Goal: Check status: Check status

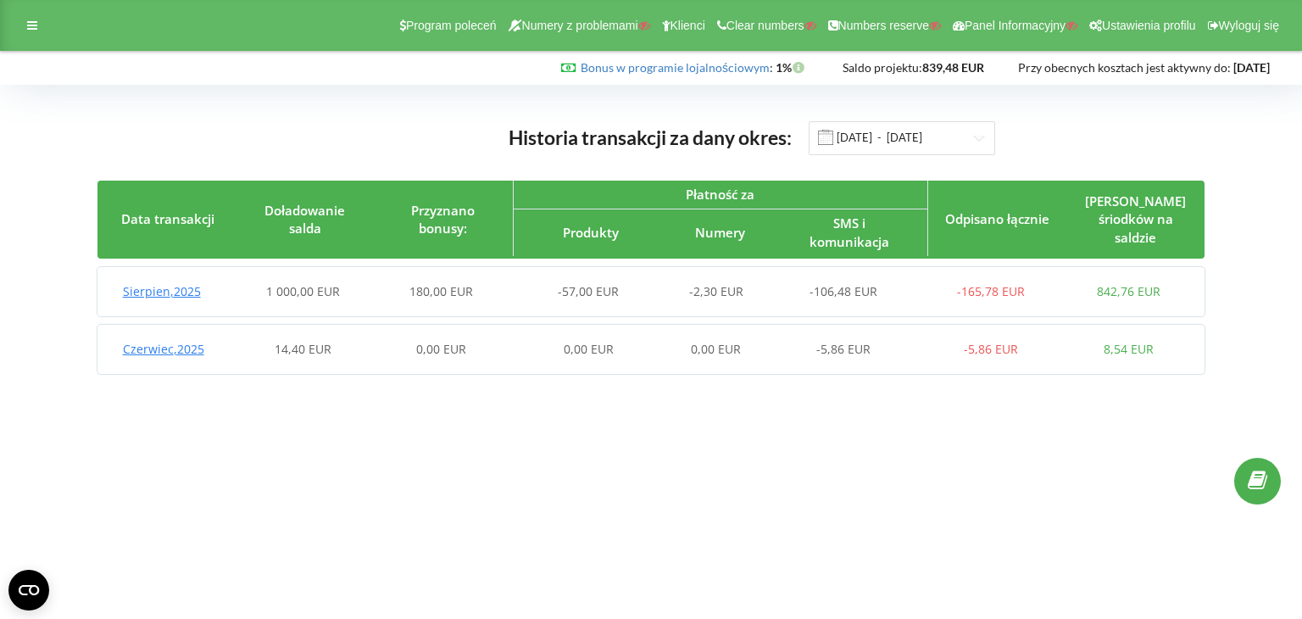
click at [152, 296] on span "Sierpien , 2025" at bounding box center [162, 291] width 78 height 16
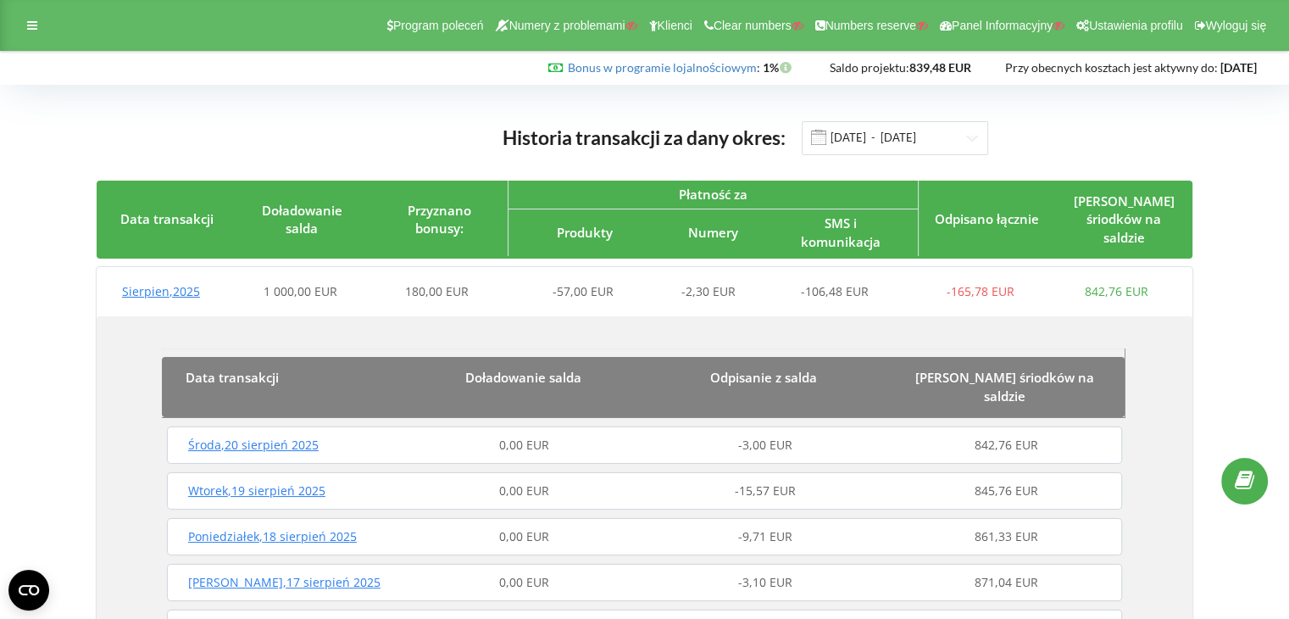
scroll to position [380, 0]
